Goal: Information Seeking & Learning: Learn about a topic

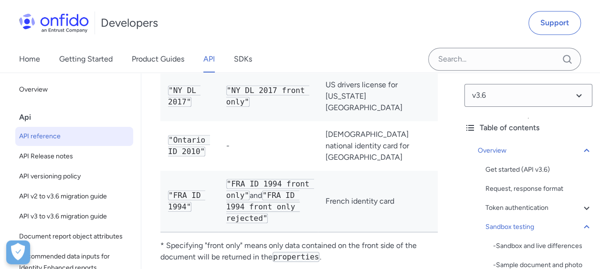
click at [27, 136] on span "API reference" at bounding box center [74, 136] width 110 height 11
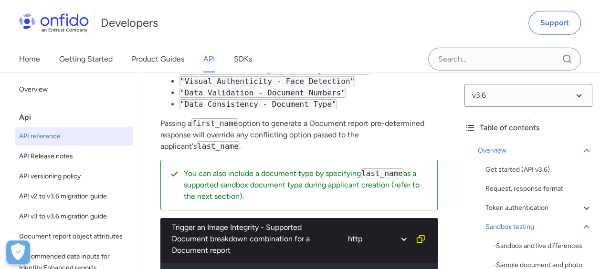
scroll to position [3123, 0]
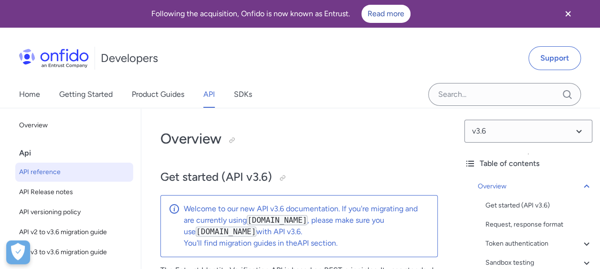
scroll to position [129, 0]
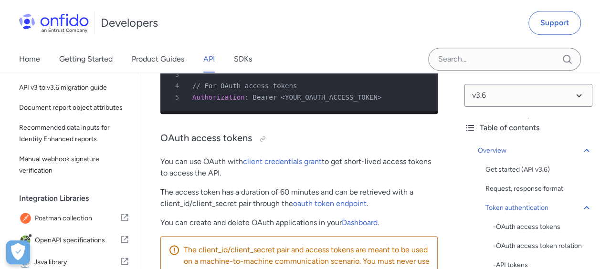
scroll to position [573, 0]
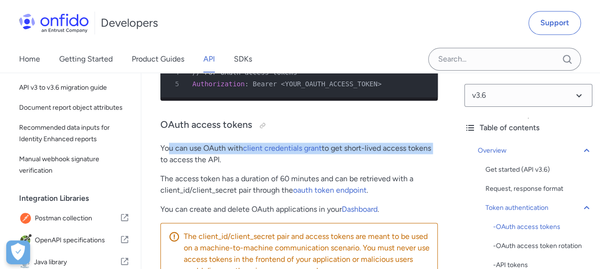
drag, startPoint x: 171, startPoint y: 151, endPoint x: 439, endPoint y: 151, distance: 267.5
drag, startPoint x: 439, startPoint y: 151, endPoint x: 387, endPoint y: 163, distance: 53.1
click at [387, 163] on p "You can use OAuth with client credentials grant to get short-lived access token…" at bounding box center [300, 154] width 278 height 23
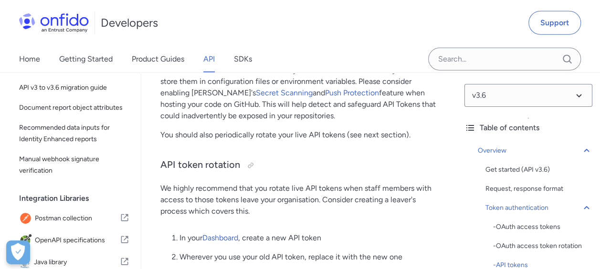
scroll to position [1242, 0]
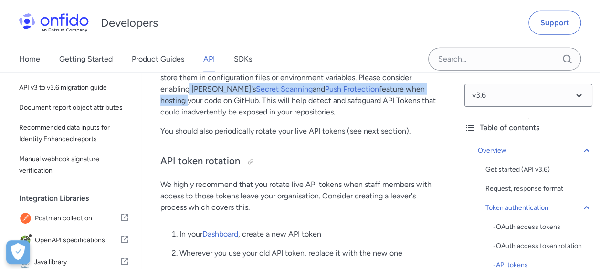
drag, startPoint x: 189, startPoint y: 95, endPoint x: 446, endPoint y: 95, distance: 257.5
drag, startPoint x: 446, startPoint y: 95, endPoint x: 377, endPoint y: 149, distance: 87.4
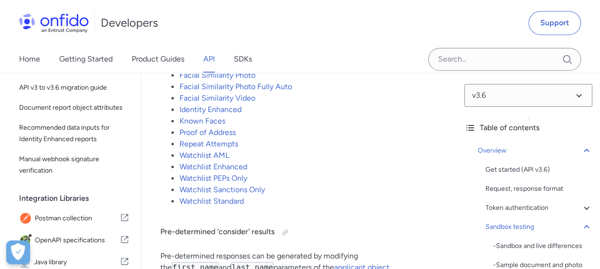
scroll to position [2484, 0]
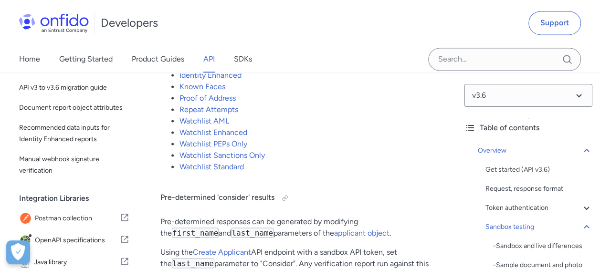
drag, startPoint x: 369, startPoint y: 123, endPoint x: 433, endPoint y: 71, distance: 82.4
click at [369, 125] on li "Watchlist AML" at bounding box center [309, 121] width 258 height 11
